Goal: Information Seeking & Learning: Learn about a topic

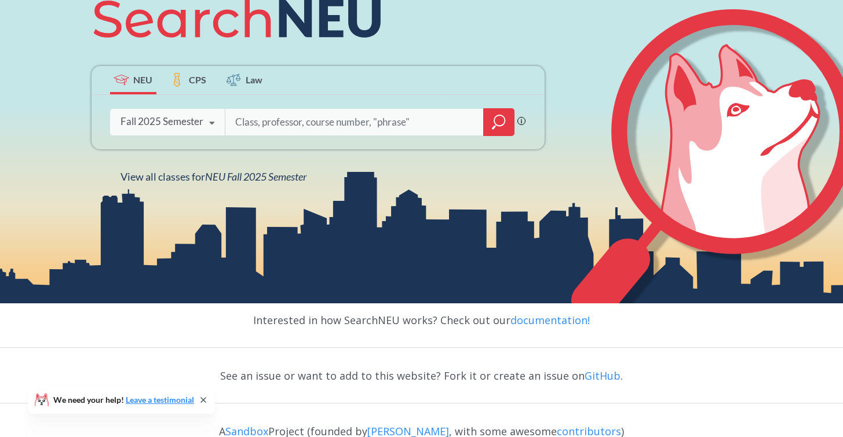
scroll to position [163, 0]
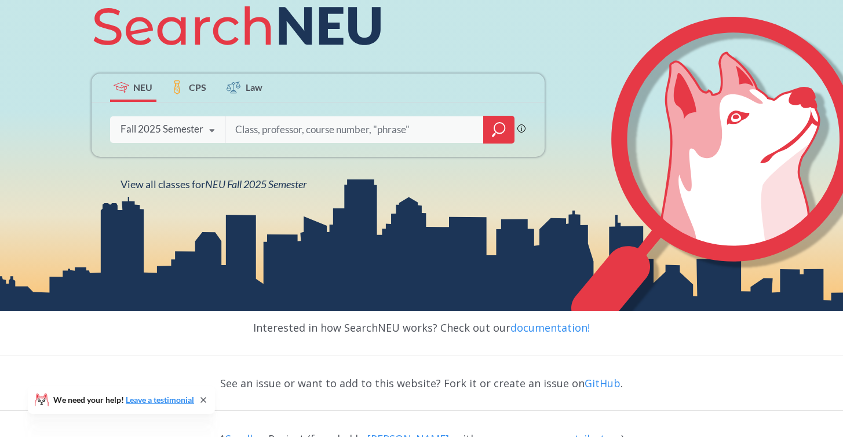
click at [308, 136] on input "search" at bounding box center [354, 130] width 241 height 24
click at [305, 122] on input "search" at bounding box center [354, 130] width 241 height 24
type input "Statistics"
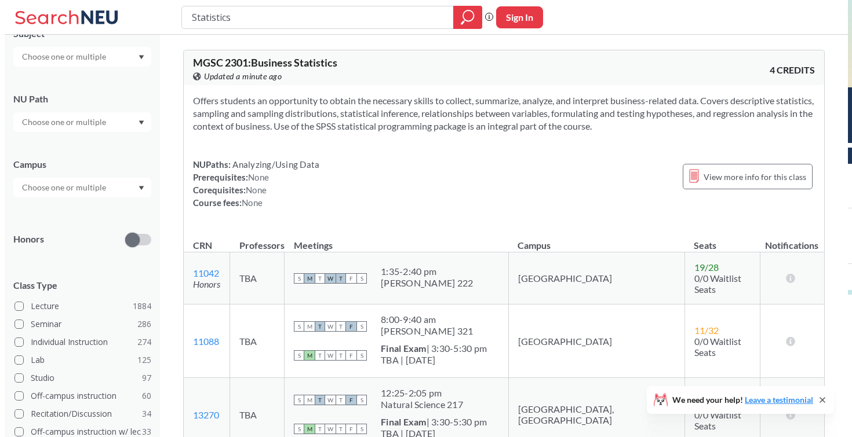
scroll to position [122, 0]
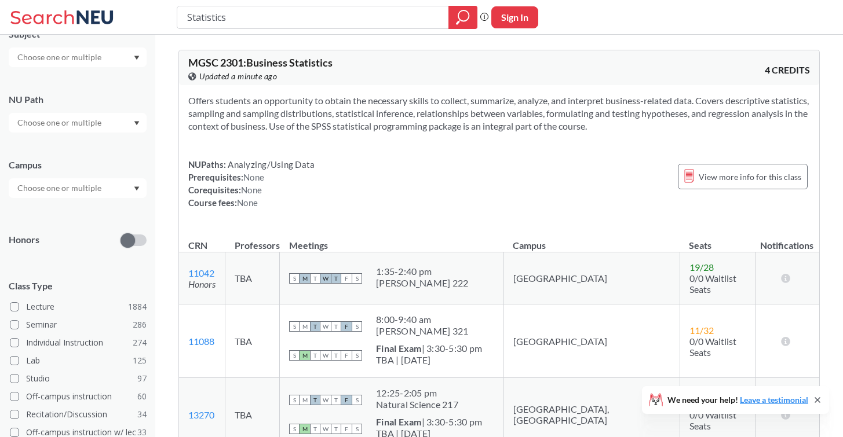
click at [67, 190] on input "text" at bounding box center [60, 188] width 97 height 14
click at [71, 222] on div "[GEOGRAPHIC_DATA] ( 2039 )" at bounding box center [78, 214] width 138 height 32
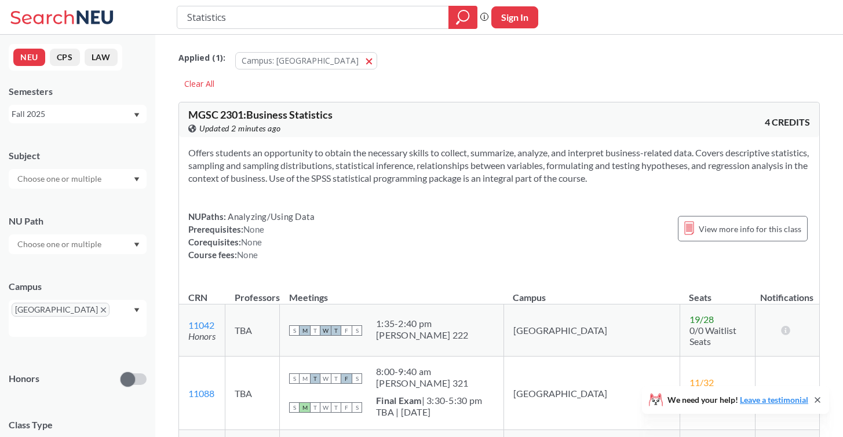
drag, startPoint x: 272, startPoint y: 16, endPoint x: 0, endPoint y: -36, distance: 277.4
click at [0, 0] on html "Statistics Phrase search guarantees the exact search appears in the results. Ex…" at bounding box center [421, 218] width 843 height 437
type input "QTM"
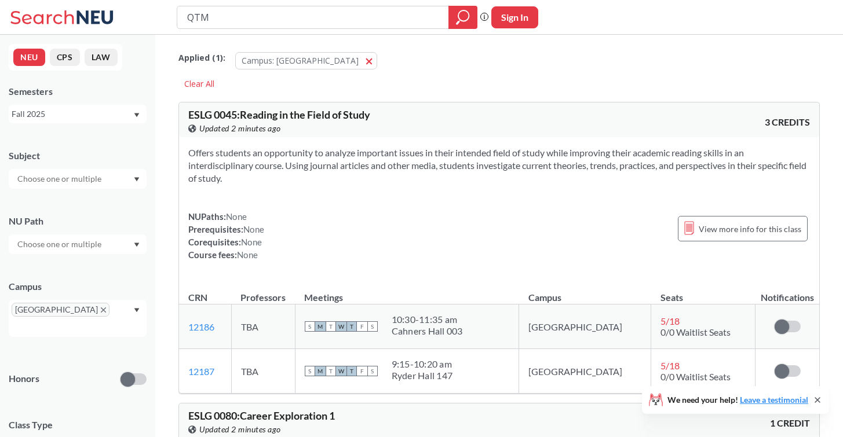
drag, startPoint x: 283, startPoint y: 22, endPoint x: 0, endPoint y: -28, distance: 287.2
click at [0, 0] on html "QTM Phrase search guarantees the exact search appears in the results. Ex. If yo…" at bounding box center [421, 218] width 843 height 437
type input "STATS"
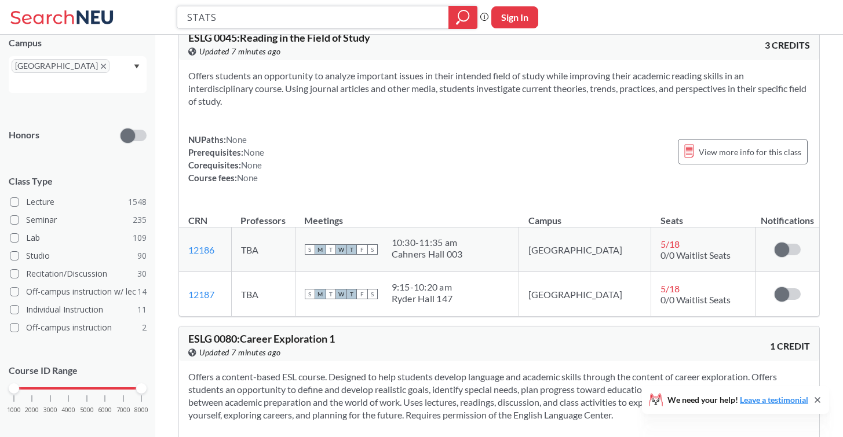
scroll to position [72, 0]
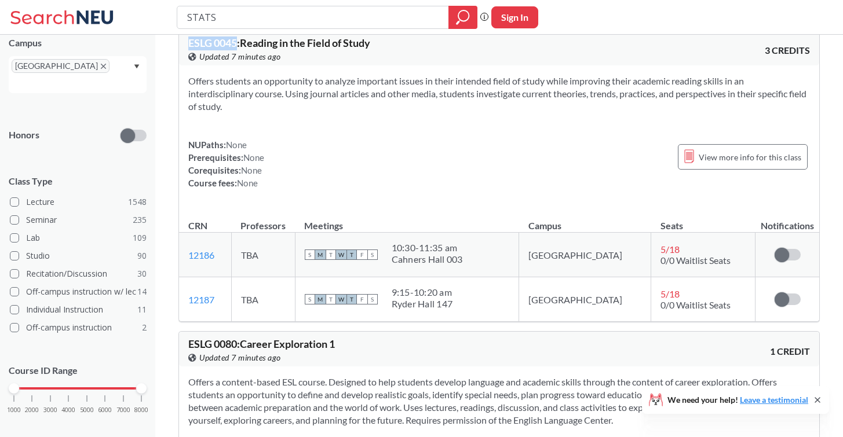
drag, startPoint x: 188, startPoint y: 46, endPoint x: 238, endPoint y: 46, distance: 49.8
click at [238, 46] on span "ESLG 0045 : Reading in the Field of Study" at bounding box center [279, 42] width 182 height 13
click at [385, 118] on div "Offers students an opportunity to analyze important issues in their intended fi…" at bounding box center [499, 136] width 640 height 143
drag, startPoint x: 188, startPoint y: 43, endPoint x: 235, endPoint y: 44, distance: 46.9
click at [235, 44] on span "ESLG 0045 : Reading in the Field of Study" at bounding box center [279, 42] width 182 height 13
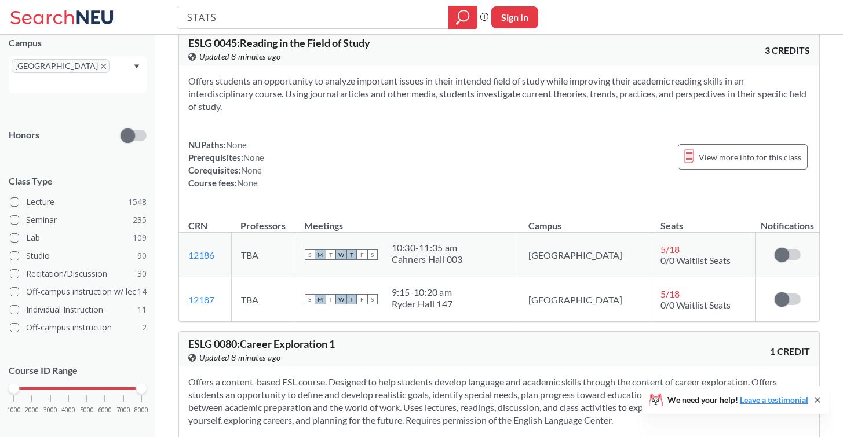
click at [283, 41] on span "ESLG 0045 : Reading in the Field of Study" at bounding box center [279, 42] width 182 height 13
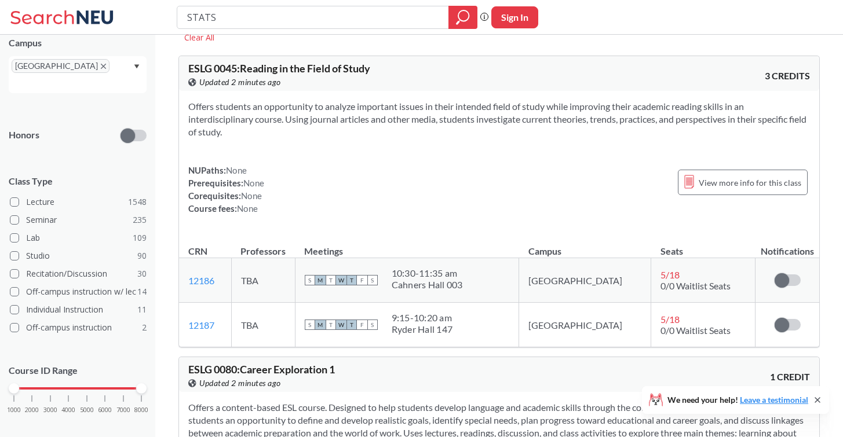
scroll to position [0, 0]
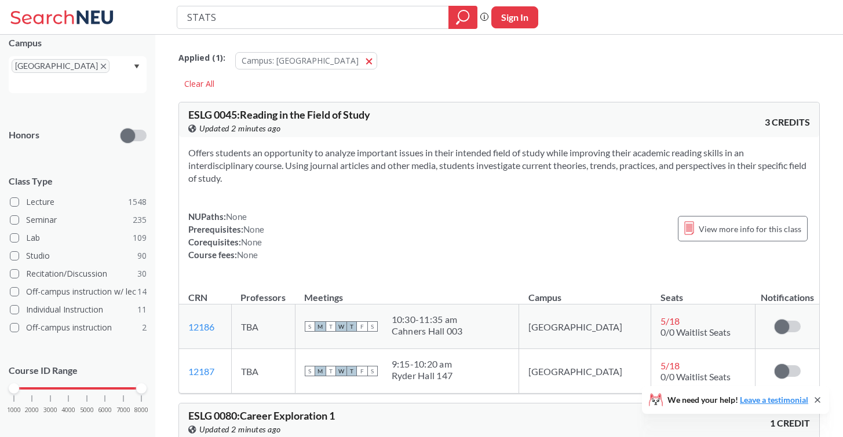
drag, startPoint x: 423, startPoint y: 209, endPoint x: 317, endPoint y: 179, distance: 109.5
click at [317, 179] on div "Offers students an opportunity to analyze important issues in their intended fi…" at bounding box center [499, 208] width 640 height 143
click at [236, 19] on input "STATS" at bounding box center [313, 18] width 254 height 20
drag, startPoint x: 251, startPoint y: 18, endPoint x: 208, endPoint y: 21, distance: 43.6
click at [208, 21] on input "STATS" at bounding box center [313, 18] width 254 height 20
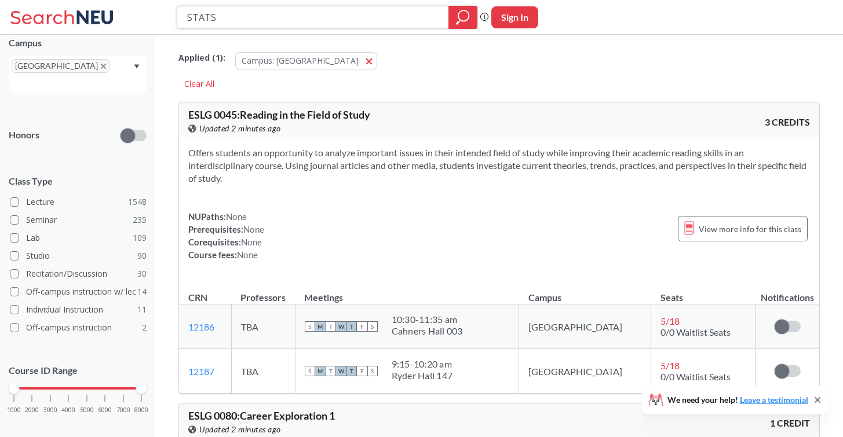
type input "STAT"
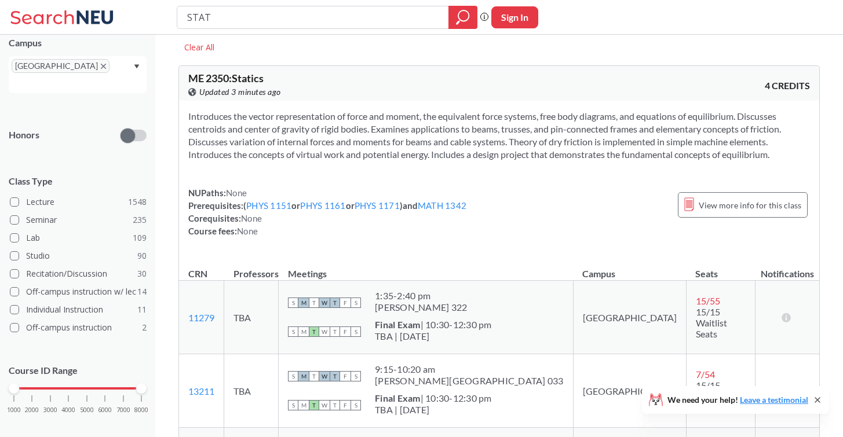
scroll to position [38, 0]
click at [535, 128] on section "Introduces the vector representation of force and moment, the equivalent force …" at bounding box center [499, 134] width 622 height 51
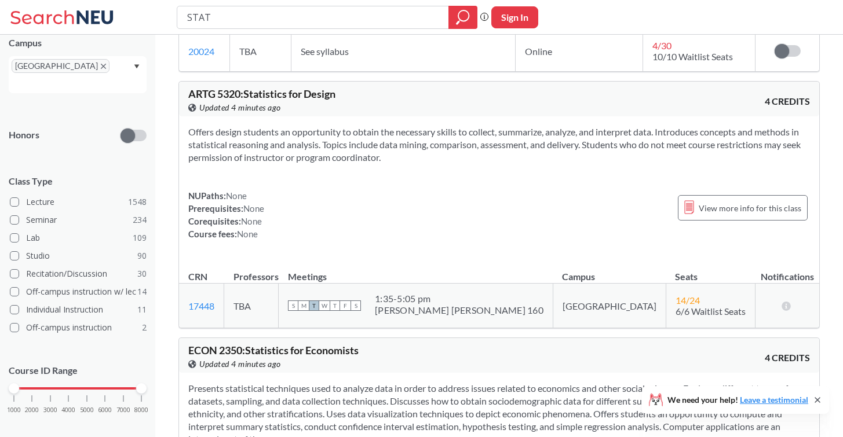
scroll to position [1995, 0]
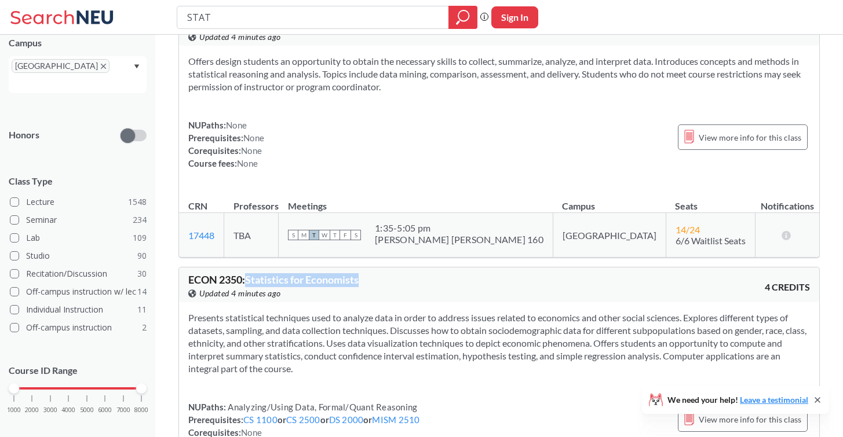
drag, startPoint x: 248, startPoint y: 244, endPoint x: 375, endPoint y: 244, distance: 127.5
click at [375, 275] on div "ECON 2350 : Statistics for Economists View this course on Banner. Updated 4 min…" at bounding box center [343, 287] width 311 height 25
copy span "Statistics for Economists"
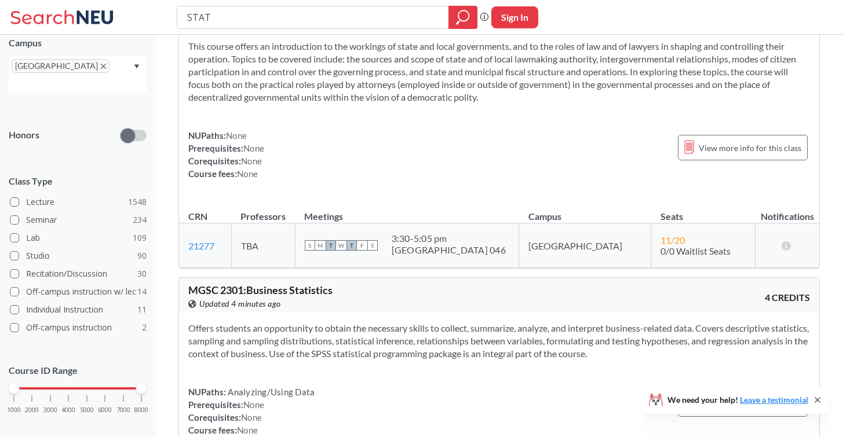
scroll to position [965, 0]
drag, startPoint x: 358, startPoint y: 261, endPoint x: 182, endPoint y: 261, distance: 175.5
click at [182, 279] on div "MGSC 2301 : Business Statistics View this course on Banner. Updated 4 minutes a…" at bounding box center [499, 296] width 640 height 35
copy span "MGSC 2301 : Business Statistics"
